Goal: Task Accomplishment & Management: Manage account settings

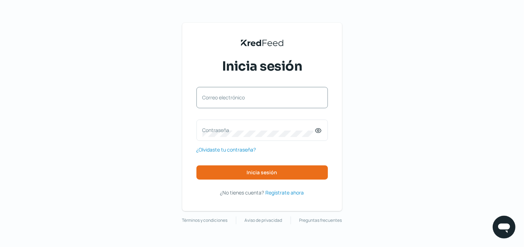
click at [261, 98] on label "Correo electrónico" at bounding box center [259, 97] width 112 height 7
click at [261, 98] on input "Correo electrónico" at bounding box center [262, 101] width 119 height 6
type input "[PERSON_NAME][EMAIL_ADDRESS][PERSON_NAME][MEDICAL_DATA][DOMAIN_NAME]"
click at [256, 128] on label "Contraseña" at bounding box center [259, 130] width 112 height 7
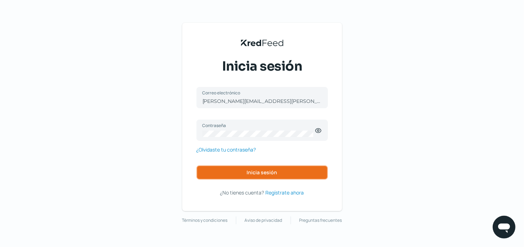
click at [280, 171] on button "Inicia sesión" at bounding box center [263, 173] width 132 height 14
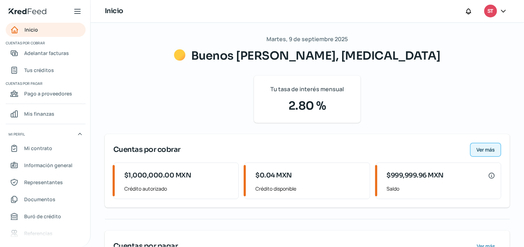
click at [477, 150] on span "Ver más" at bounding box center [486, 149] width 18 height 5
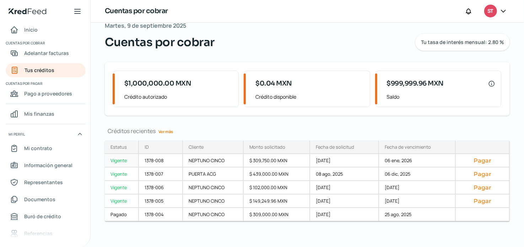
scroll to position [16, 0]
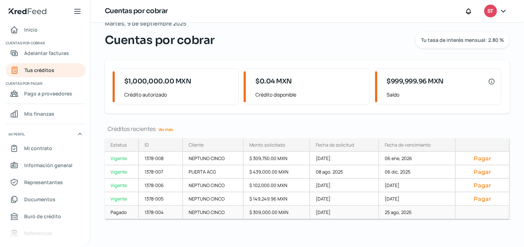
click at [251, 215] on div "$ 309,000.00 MXN" at bounding box center [277, 213] width 67 height 14
